Goal: Task Accomplishment & Management: Manage account settings

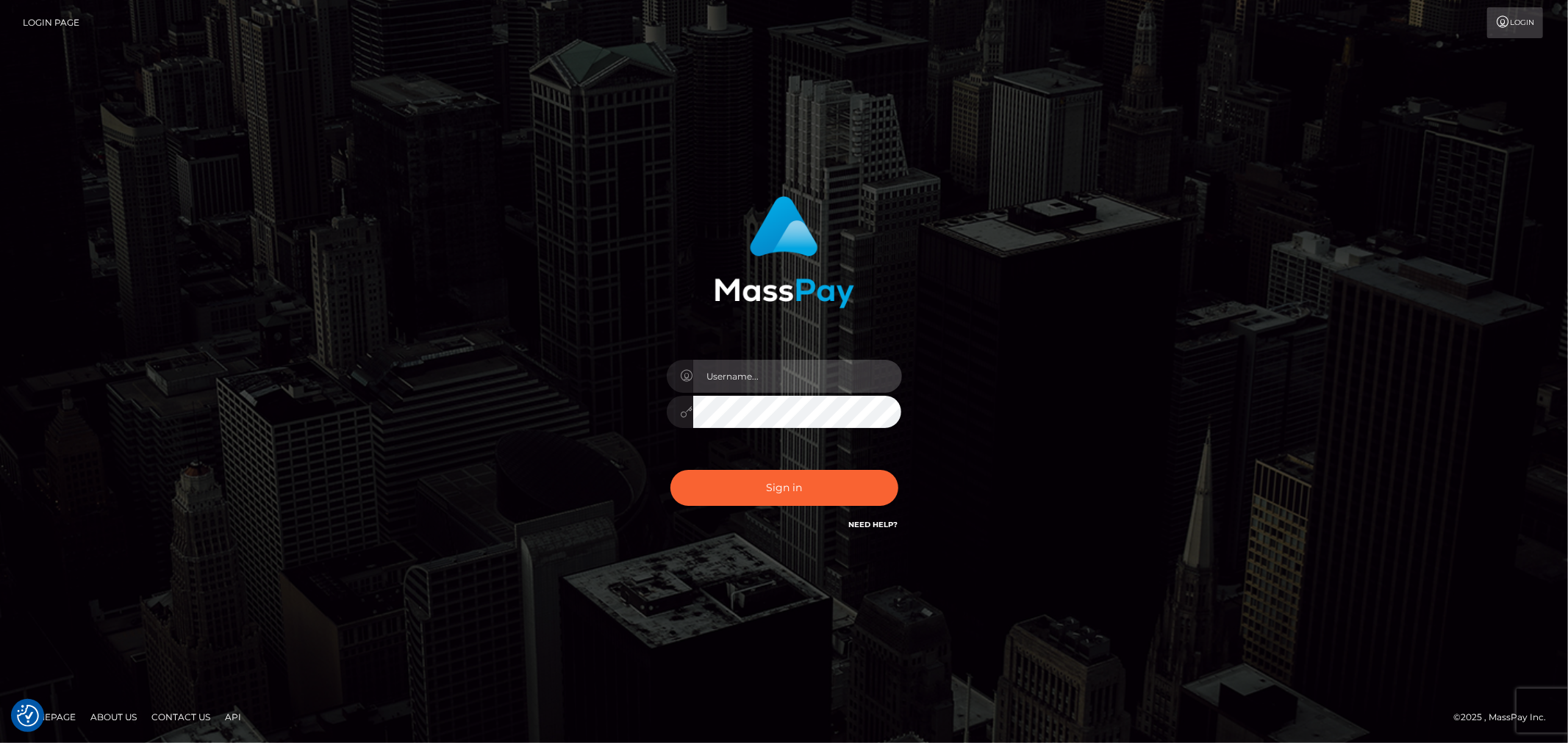
click at [836, 379] on input "text" at bounding box center [797, 377] width 209 height 33
type input "Raymundo.xcite"
click at [831, 459] on div "Raymundo.xcite" at bounding box center [784, 404] width 258 height 113
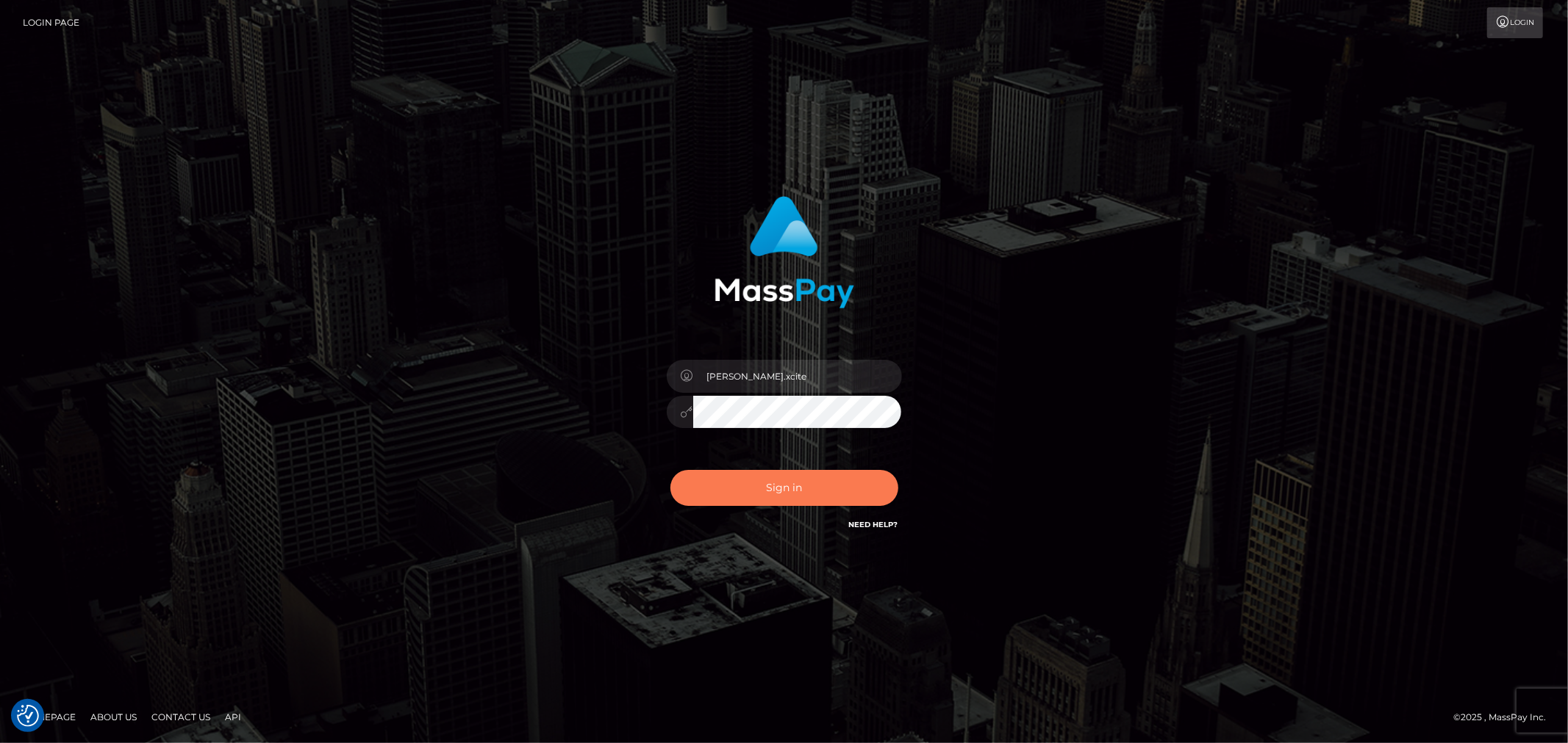
click at [819, 498] on button "Sign in" at bounding box center [784, 488] width 228 height 36
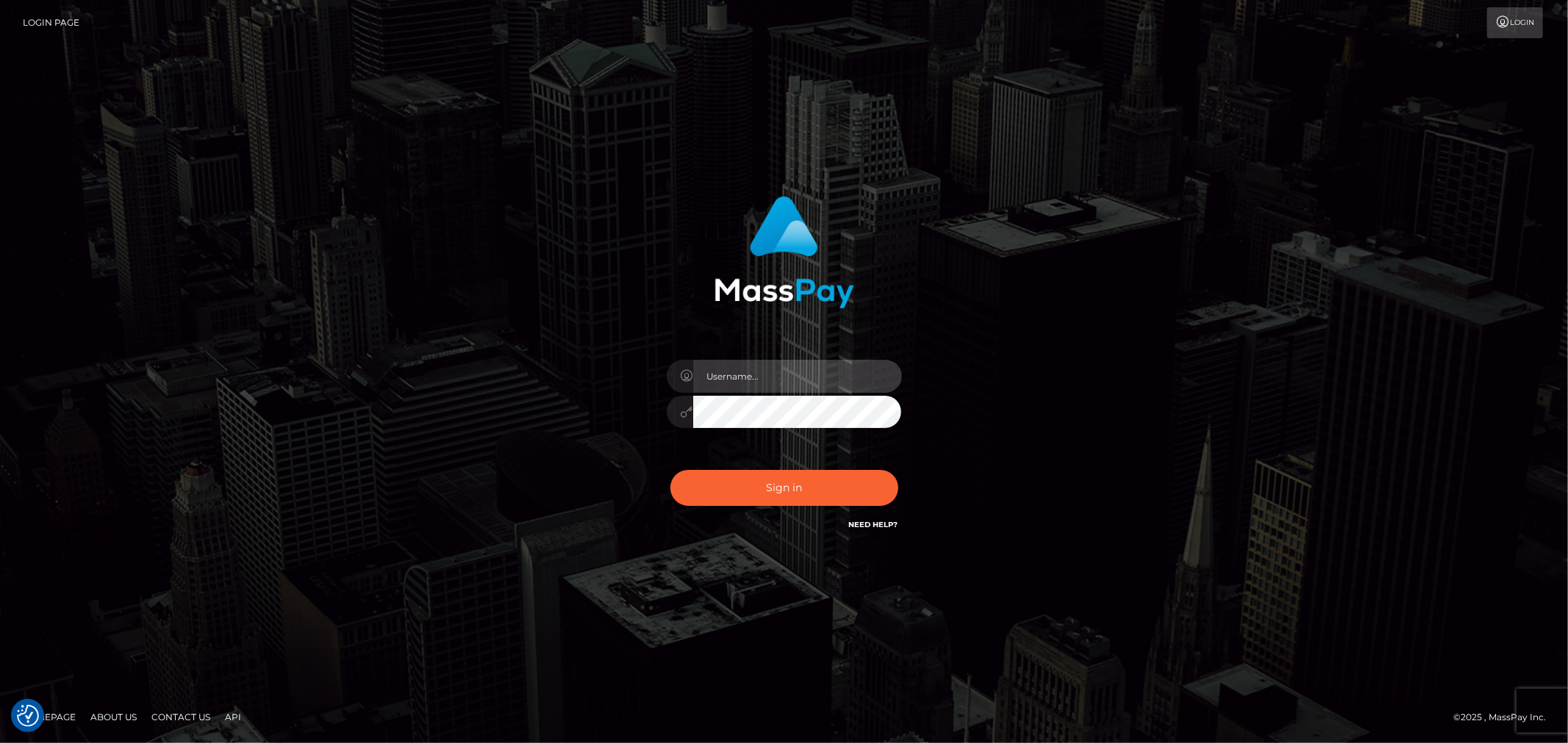
click at [850, 388] on input "text" at bounding box center [797, 377] width 209 height 33
type input "[PERSON_NAME].xcite"
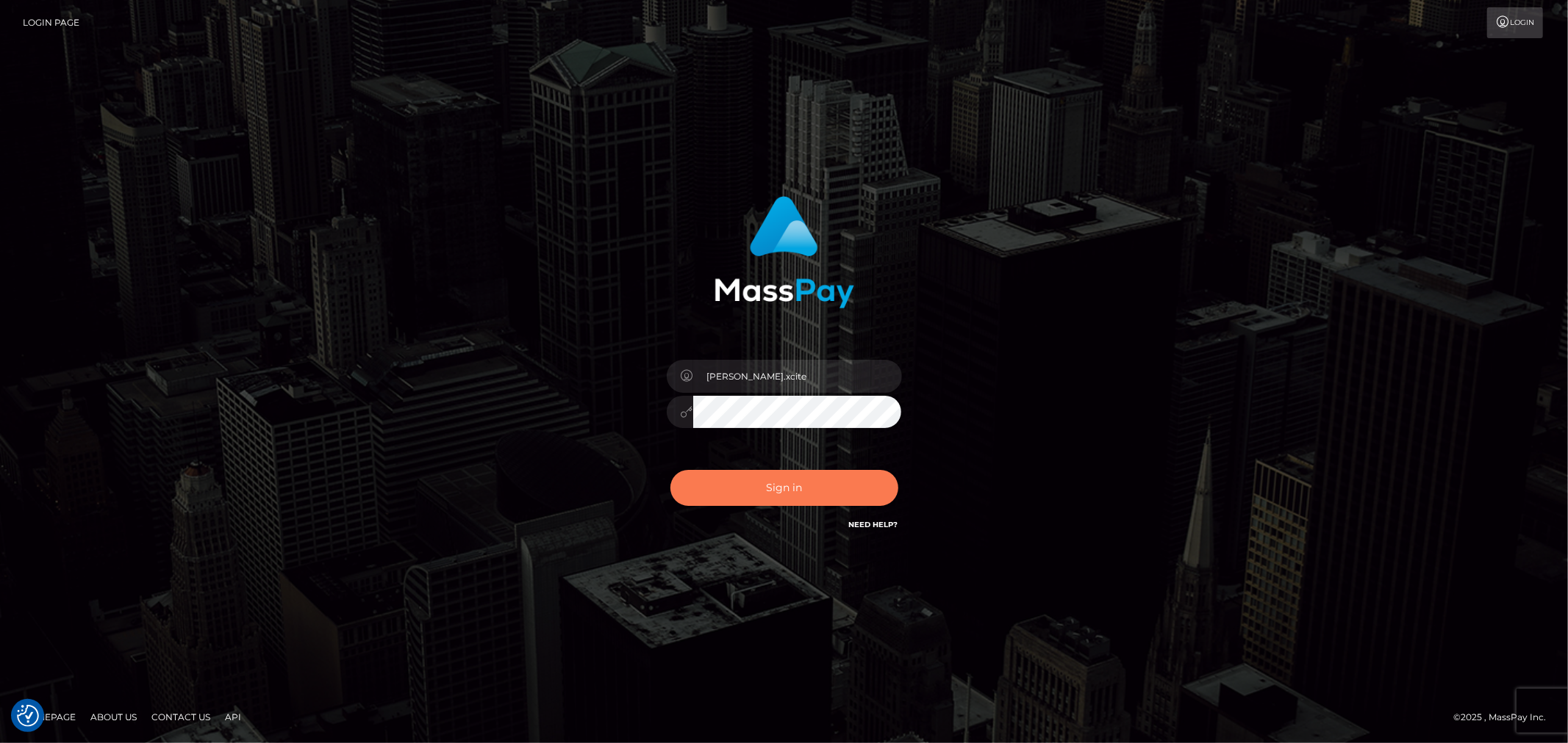
click at [783, 488] on button "Sign in" at bounding box center [784, 488] width 228 height 36
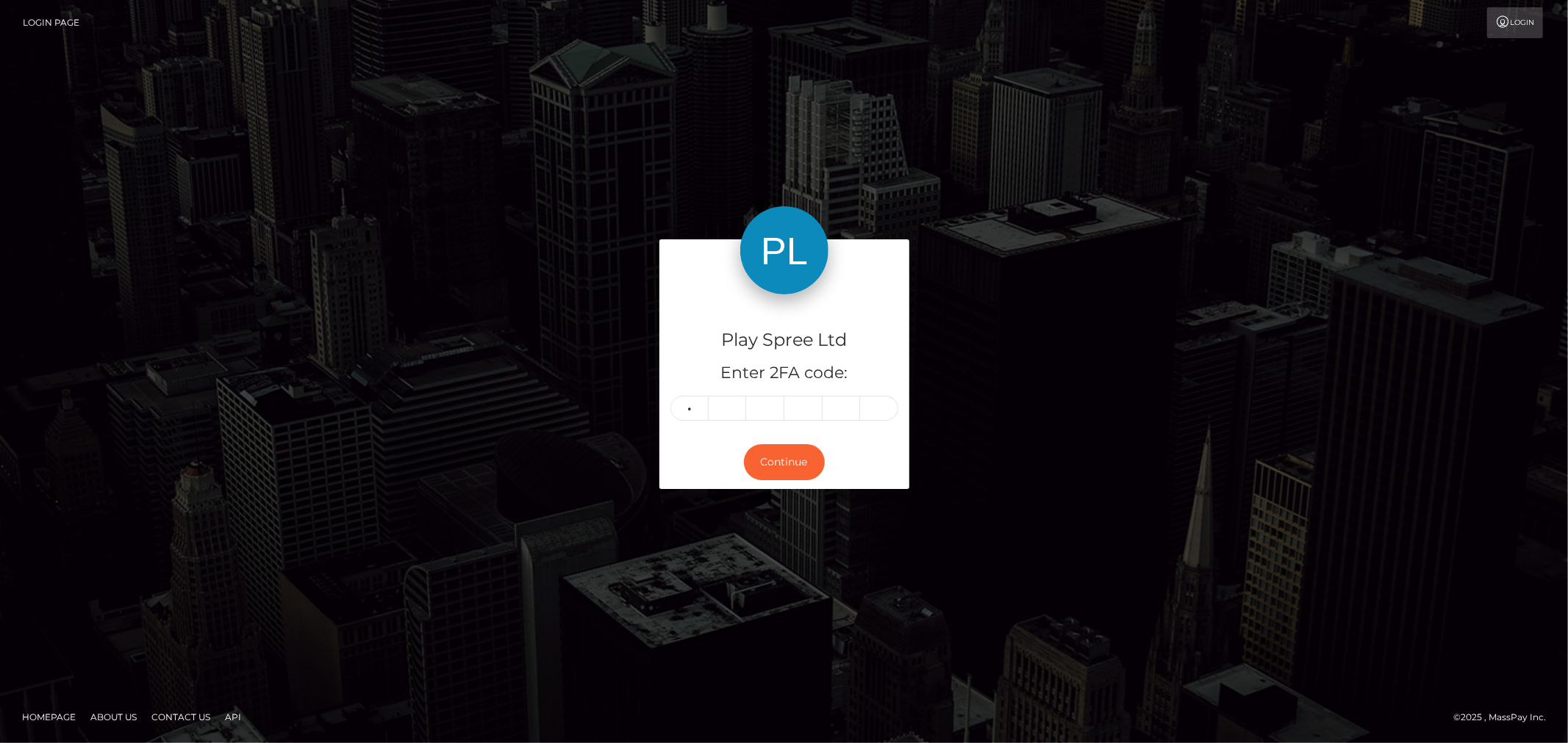
type input "2"
type input "0"
type input "1"
type input "5"
type input "8"
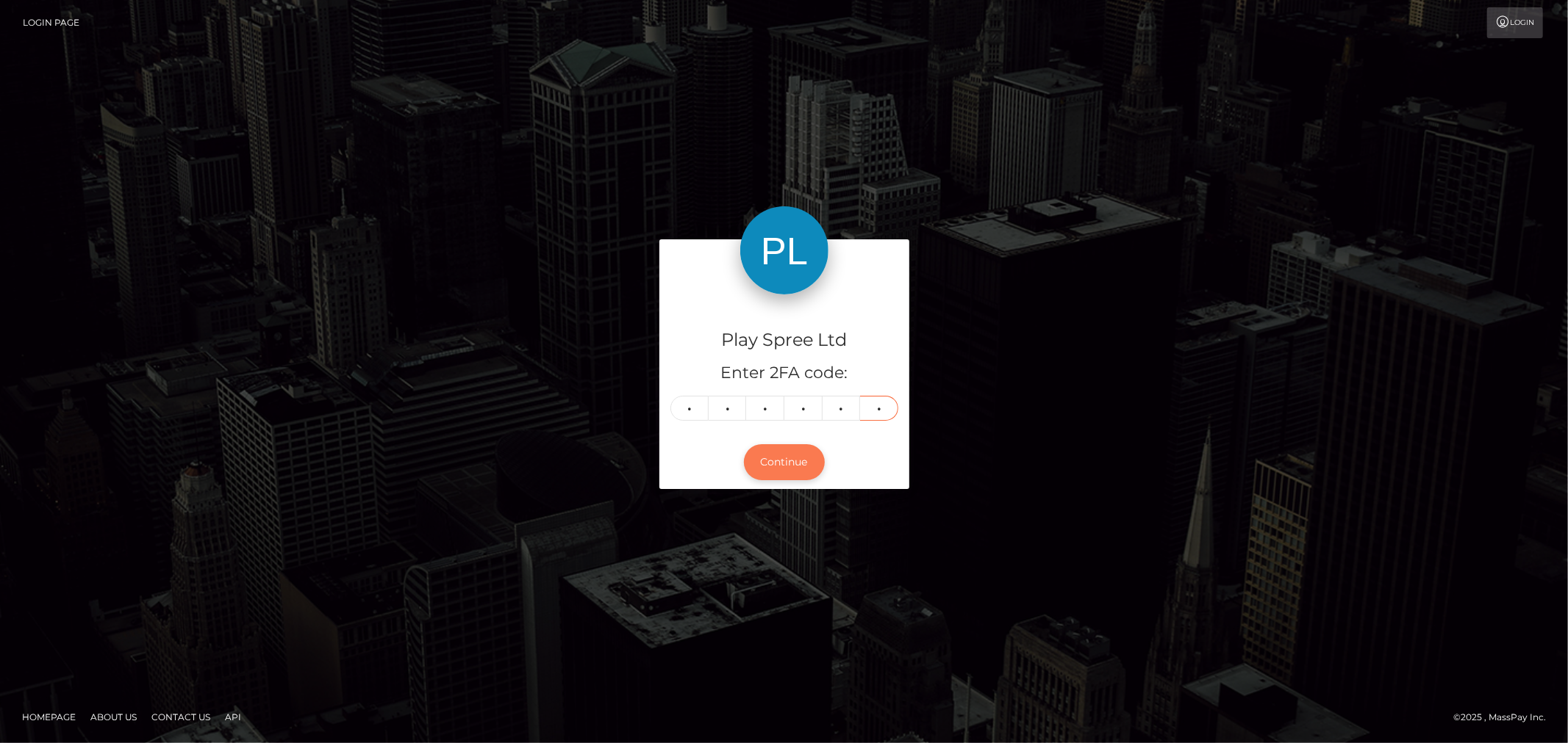
type input "1"
click at [791, 473] on button "Continue" at bounding box center [784, 462] width 81 height 36
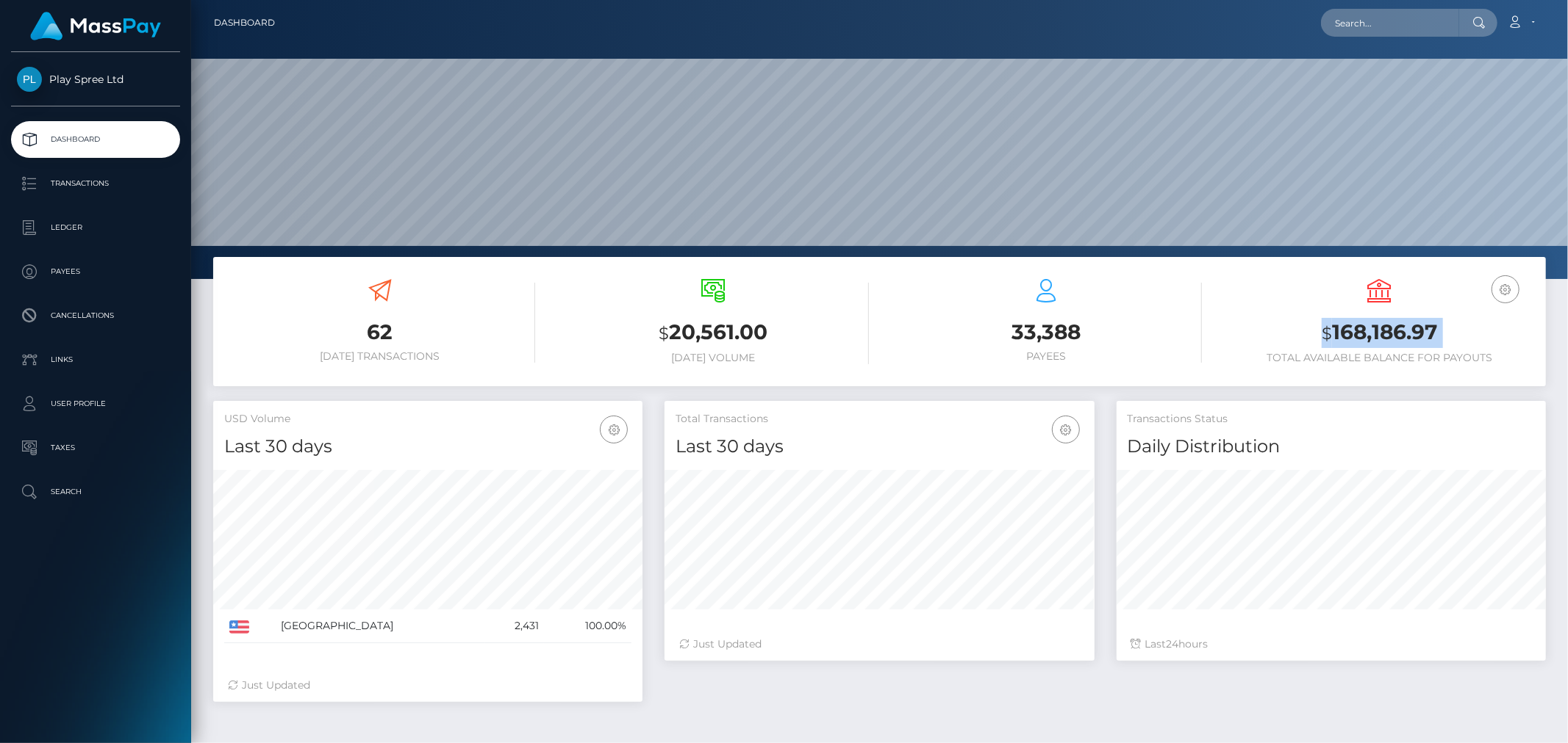
scroll to position [260, 429]
